Goal: Use online tool/utility: Utilize a website feature to perform a specific function

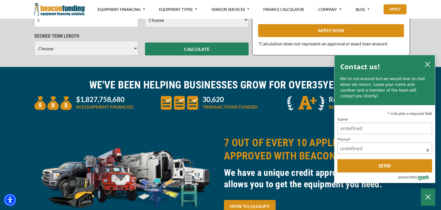
scroll to position [273, 0]
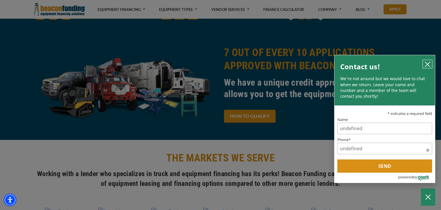
click at [427, 64] on icon "close chatbox" at bounding box center [427, 64] width 5 height 5
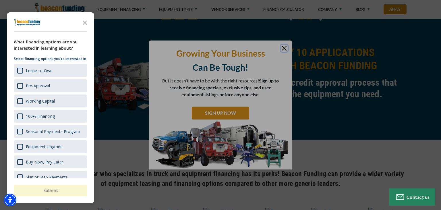
click at [285, 50] on div at bounding box center [220, 105] width 441 height 210
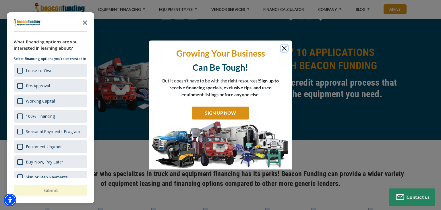
click at [84, 23] on polygon "Close the survey" at bounding box center [85, 22] width 4 height 4
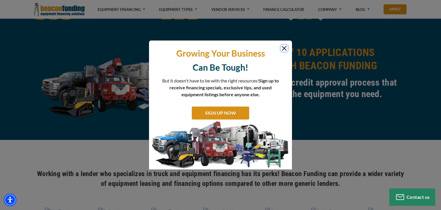
click at [284, 49] on button "Close" at bounding box center [284, 48] width 7 height 7
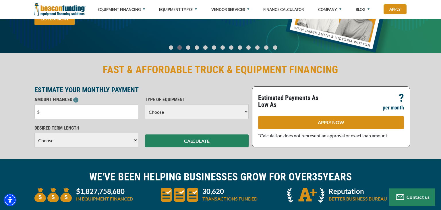
scroll to position [0, 0]
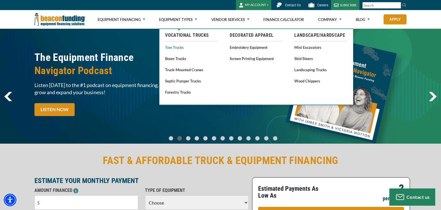
click at [182, 48] on link "Tow Trucks" at bounding box center [191, 47] width 53 height 7
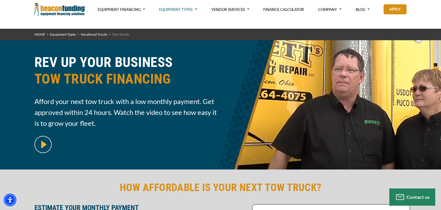
scroll to position [121, 0]
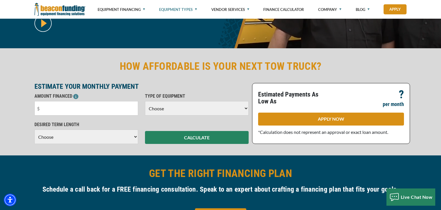
click at [173, 109] on select "Choose Backhoe Boom/Bucket Truck Chipper Commercial Mower Crane DTG/DTF Printin…" at bounding box center [197, 108] width 104 height 14
select select "5"
click option "Tow Truck" at bounding box center [0, 0] width 0 height 0
click at [34, 129] on select "Choose 36 Months 48 Months 60 Months" at bounding box center [86, 136] width 104 height 14
select select "36"
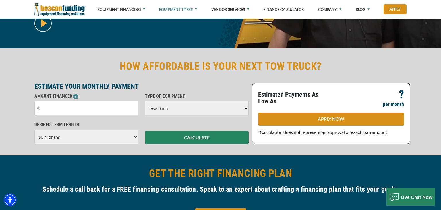
click option "36 Months" at bounding box center [0, 0] width 0 height 0
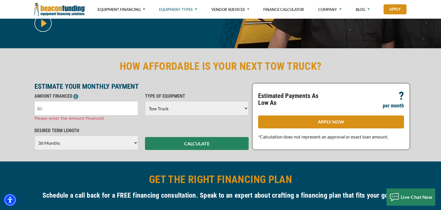
click at [82, 110] on input "text" at bounding box center [86, 108] width 104 height 14
click at [216, 108] on select "Choose Backhoe Boom/Bucket Truck Chipper Commercial Mower Crane DTG/DTF Printin…" at bounding box center [197, 108] width 104 height 14
click at [145, 101] on select "Choose Backhoe Boom/Bucket Truck Chipper Commercial Mower Crane DTG/DTF Printin…" at bounding box center [197, 108] width 104 height 14
click at [115, 122] on div "AMOUNT FINANCED Please enter the Amount Financed. TYPE OF EQUIPMENT Choose Back…" at bounding box center [141, 110] width 221 height 34
click at [110, 105] on input "text" at bounding box center [86, 108] width 104 height 14
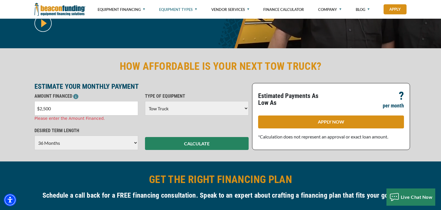
type input "$25,000"
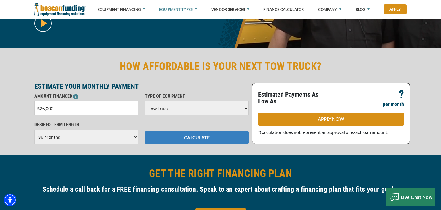
click at [190, 139] on button "CALCULATE" at bounding box center [197, 137] width 104 height 13
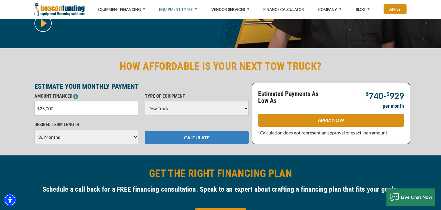
click at [198, 140] on button "CALCULATE" at bounding box center [197, 137] width 104 height 13
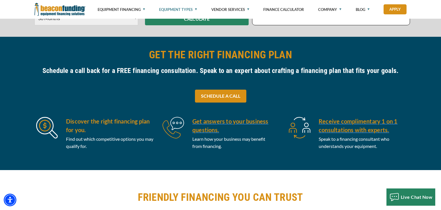
scroll to position [151, 0]
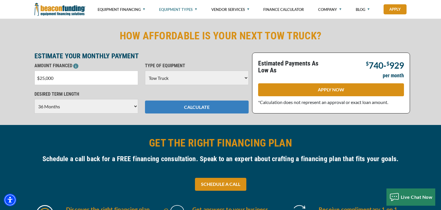
click at [211, 110] on button "CALCULATE" at bounding box center [197, 106] width 104 height 13
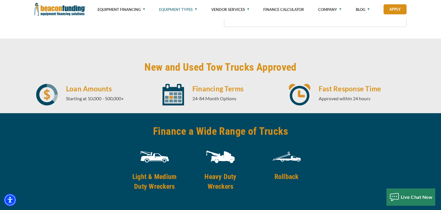
scroll to position [485, 0]
